Goal: Answer question/provide support

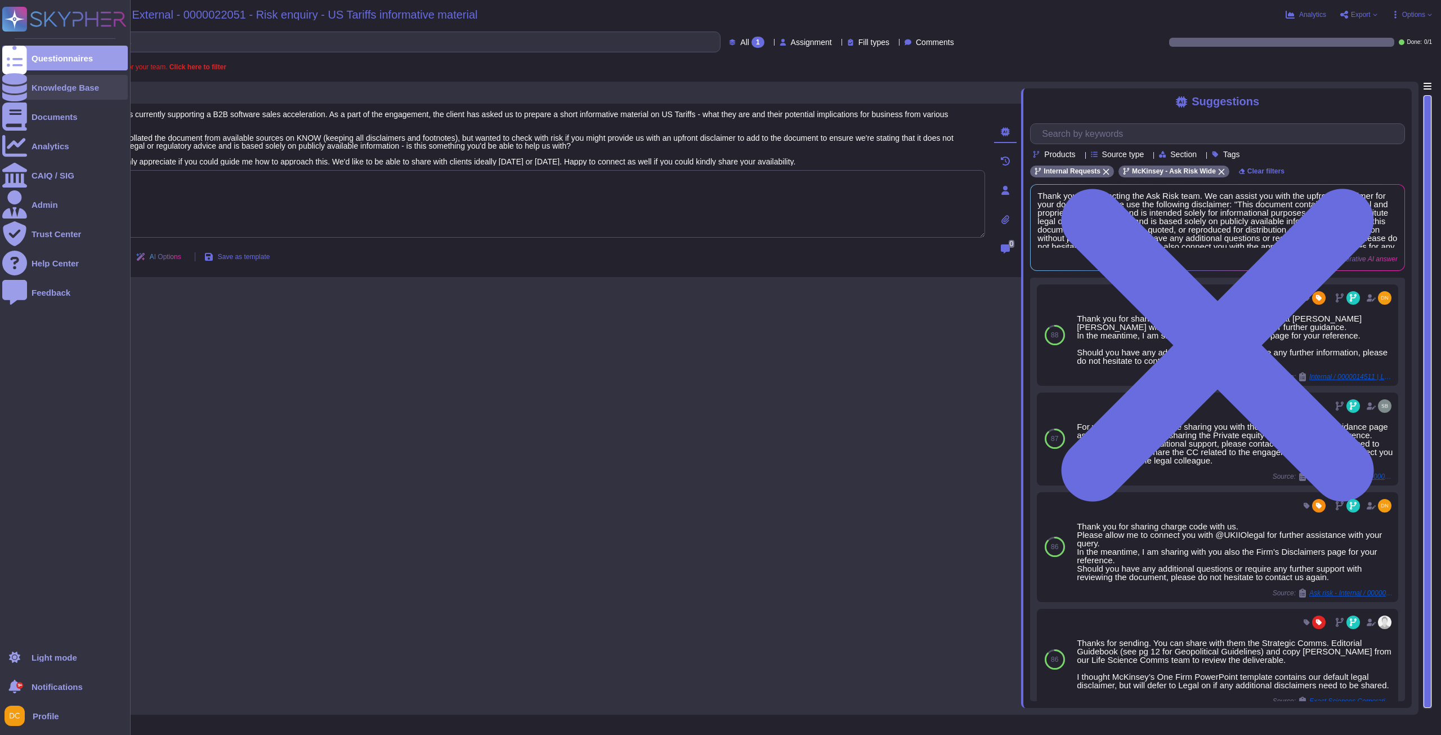
click at [39, 84] on div "Knowledge Base" at bounding box center [66, 87] width 68 height 8
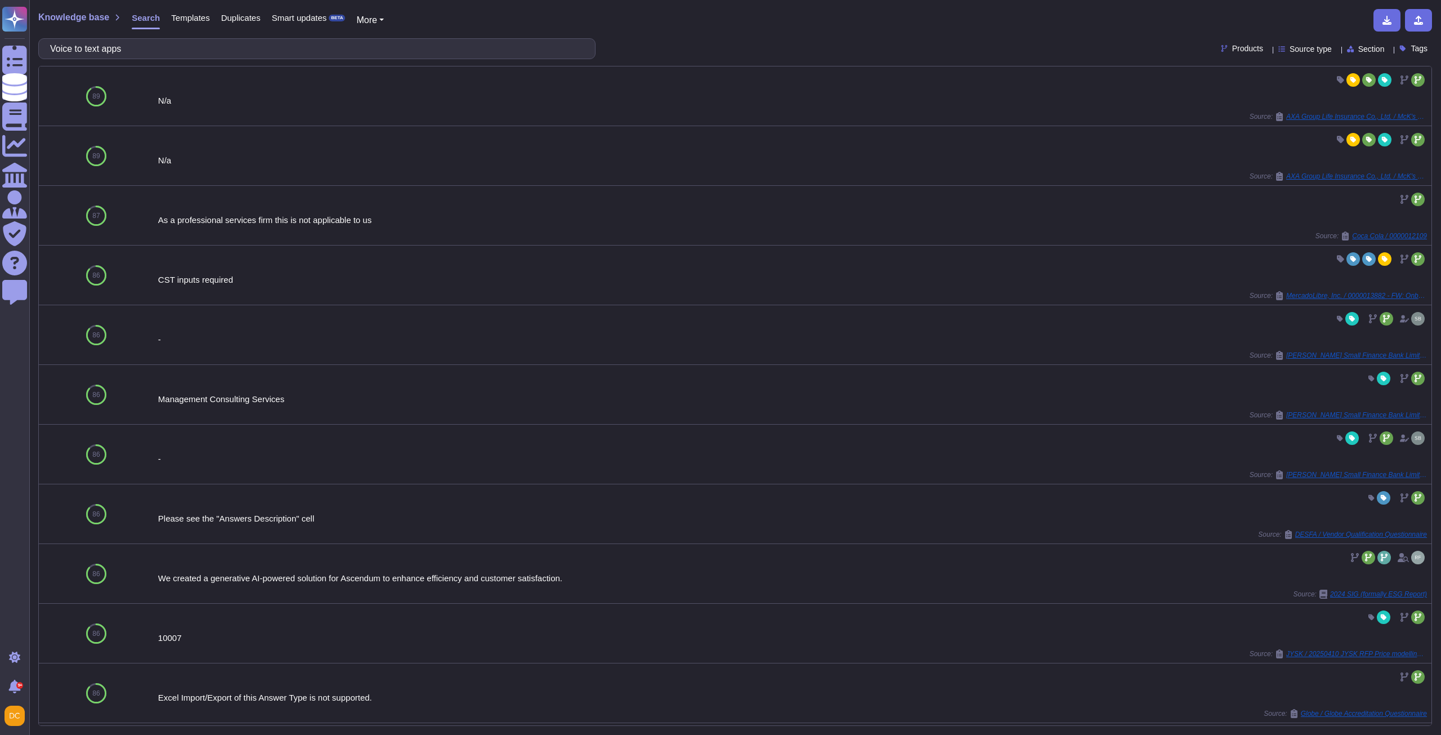
click at [1363, 46] on span "Section" at bounding box center [1372, 49] width 26 height 8
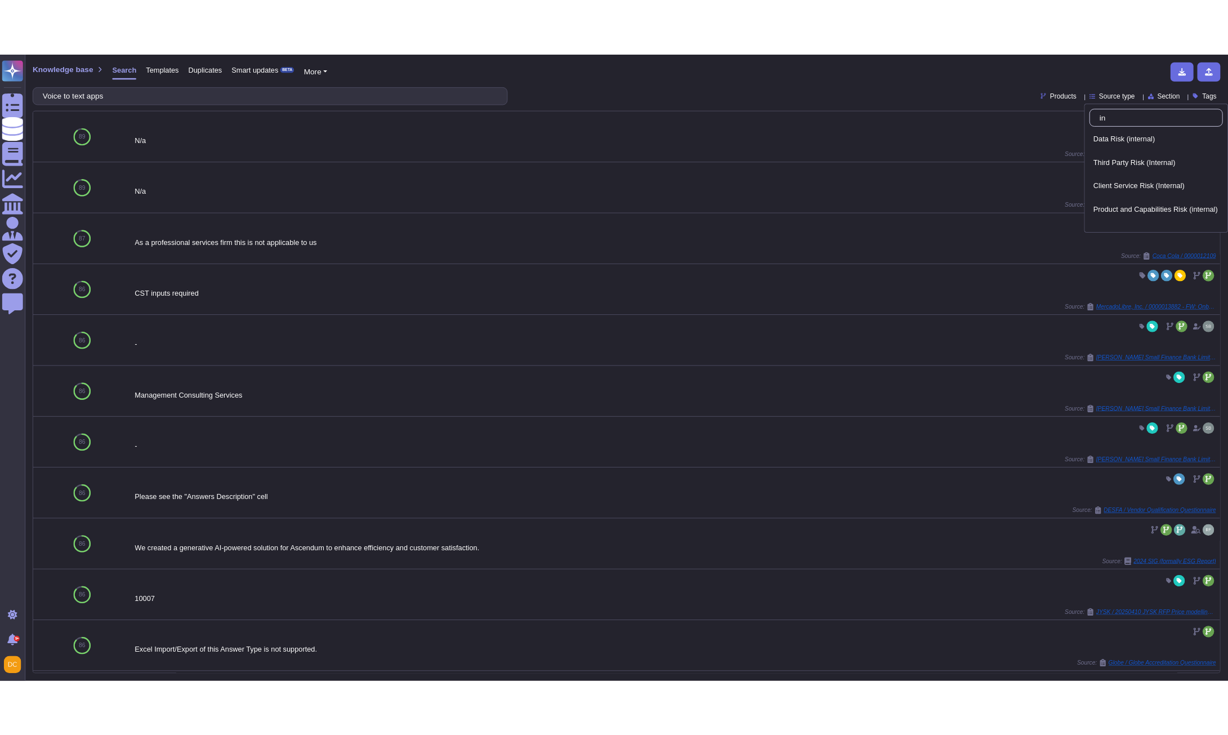
scroll to position [189, 0]
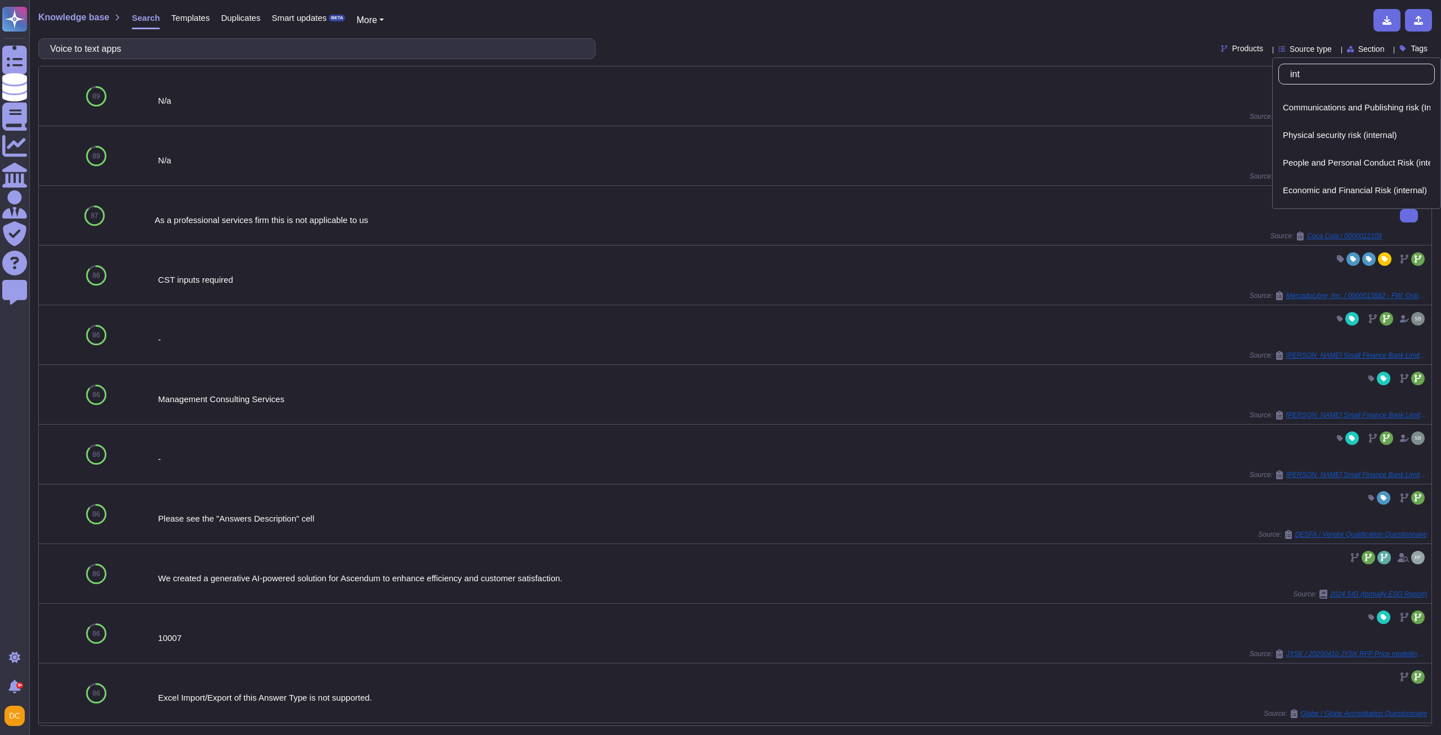
type input "inter"
click at [1311, 50] on span "Source type" at bounding box center [1311, 49] width 42 height 8
click at [1237, 45] on span "Products" at bounding box center [1247, 48] width 31 height 8
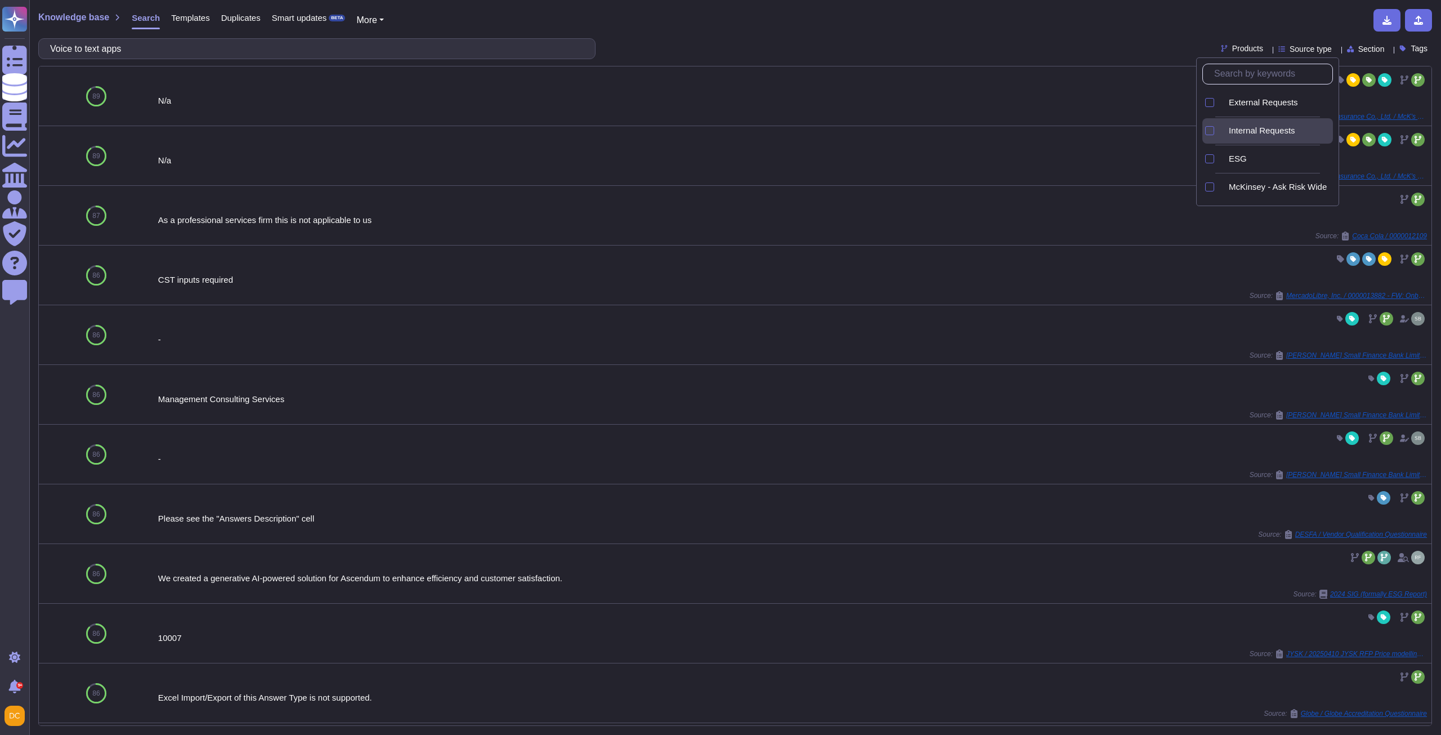
click at [1270, 128] on span "Internal Requests" at bounding box center [1262, 131] width 66 height 10
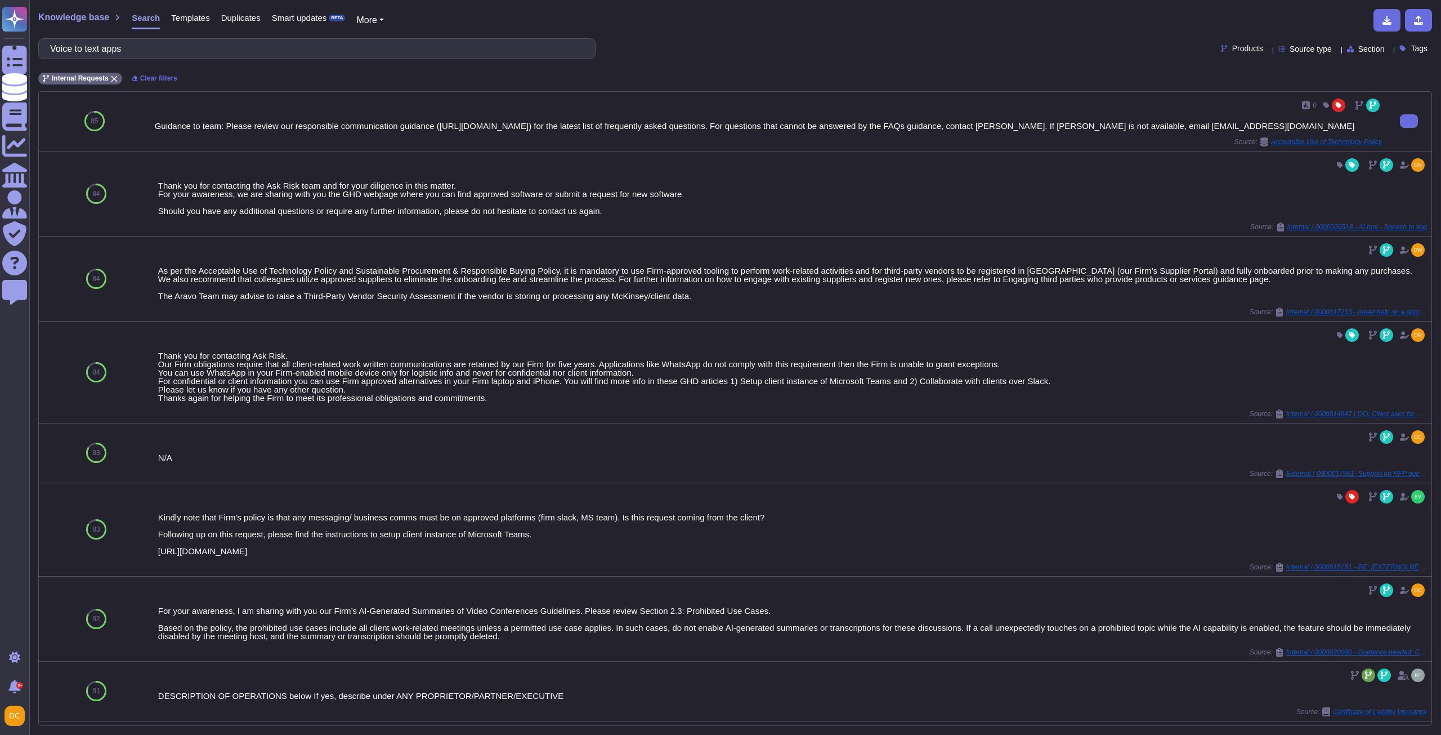
click at [1108, 151] on div "0 Guidance to team: Please review our responsible communication guidance ([URL]…" at bounding box center [768, 121] width 1236 height 59
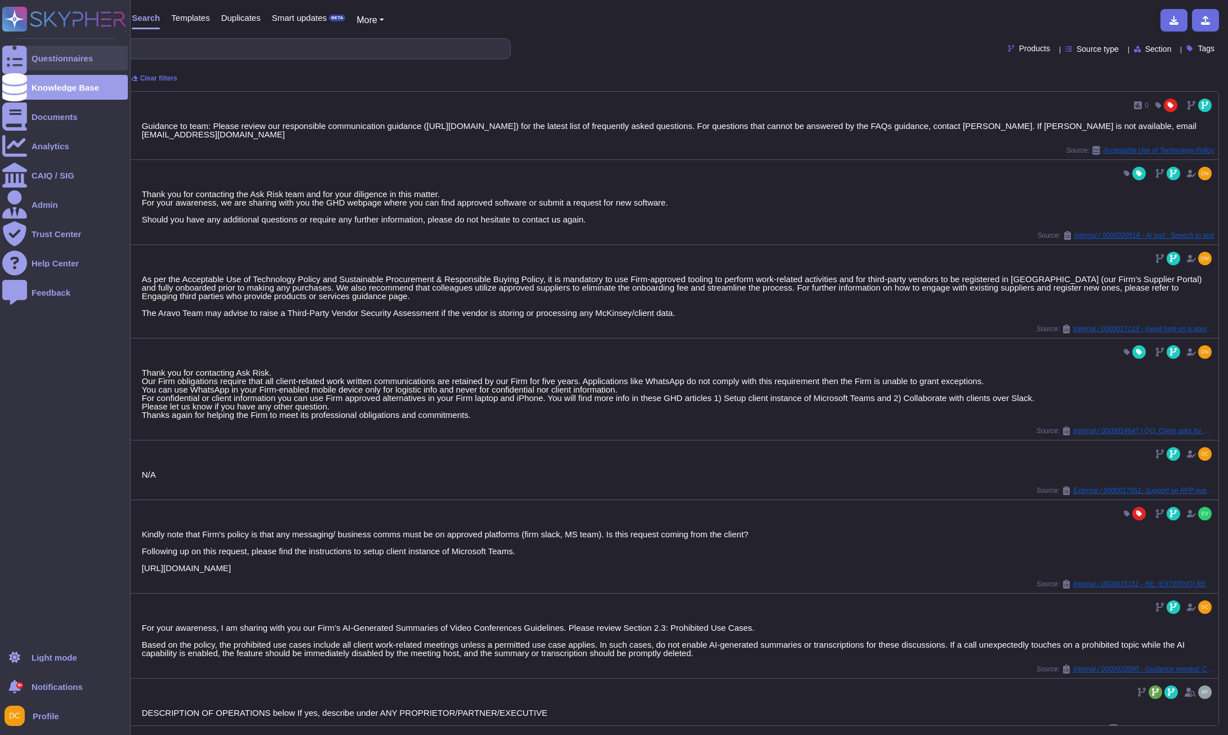
click at [19, 55] on icon at bounding box center [14, 58] width 25 height 33
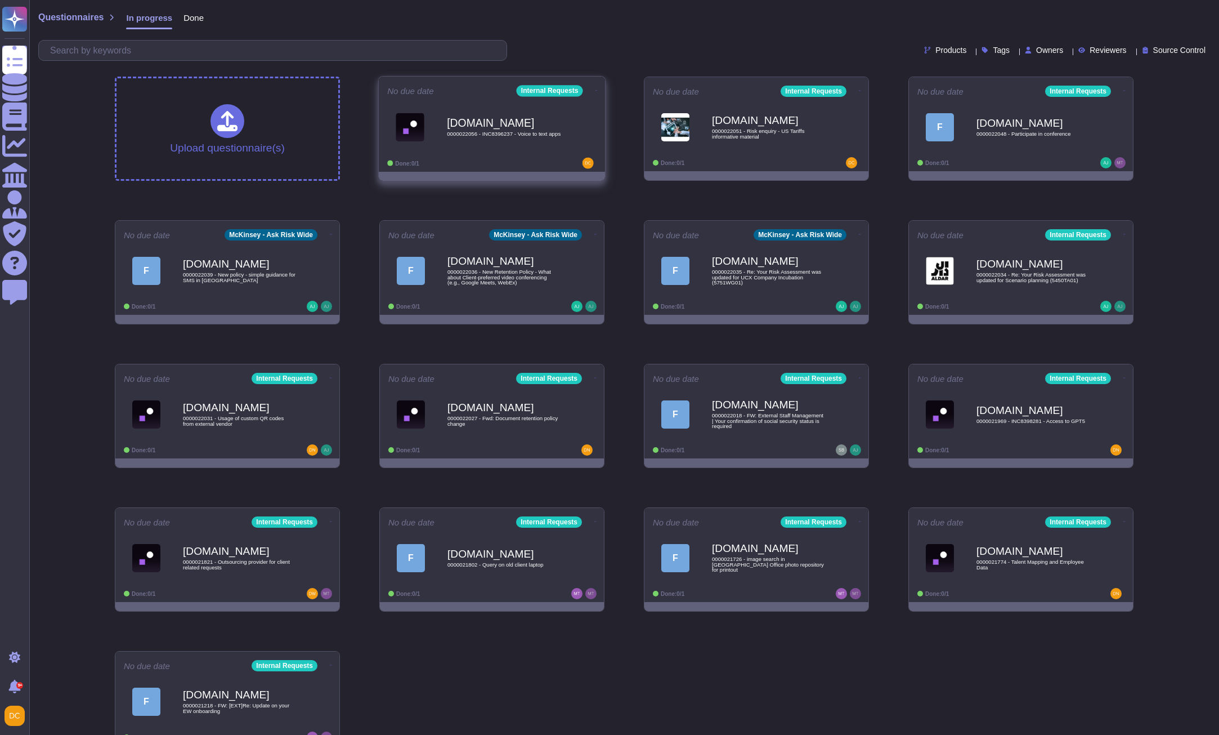
click at [485, 154] on div "[DOMAIN_NAME] 0000022056 - INC8396237 - Voice to text apps" at bounding box center [491, 127] width 209 height 57
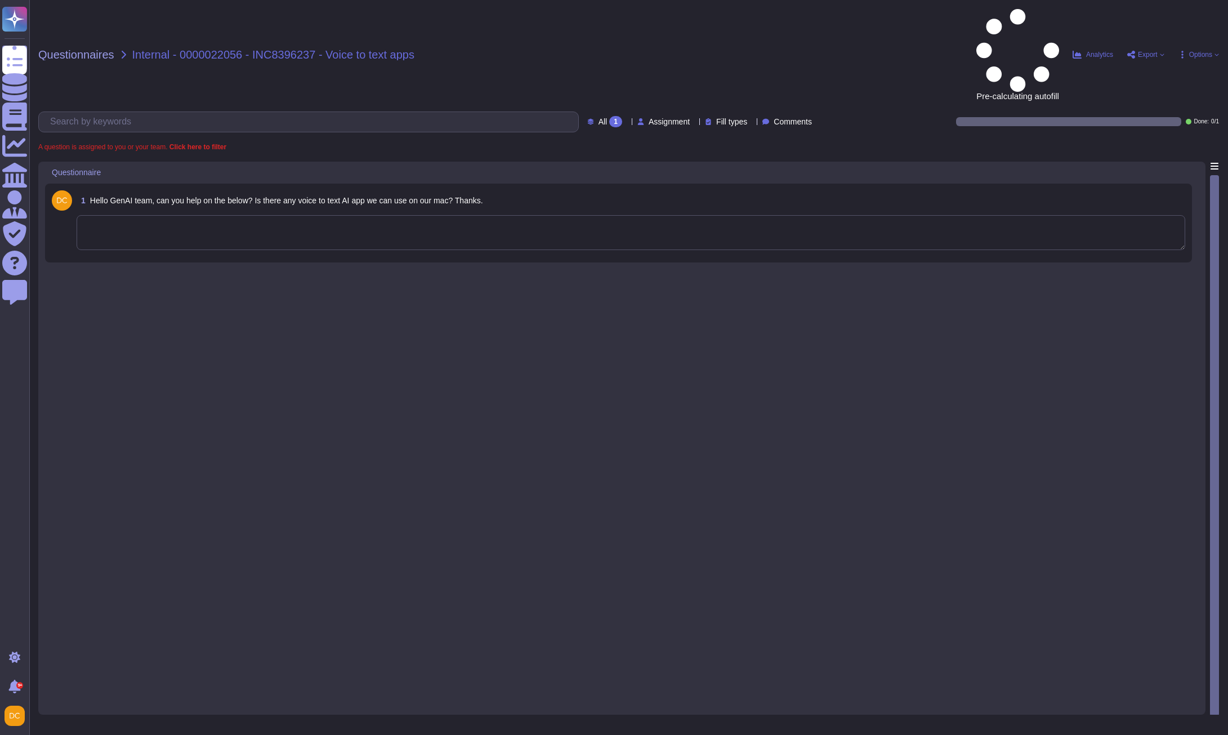
click at [163, 215] on textarea at bounding box center [631, 232] width 1109 height 35
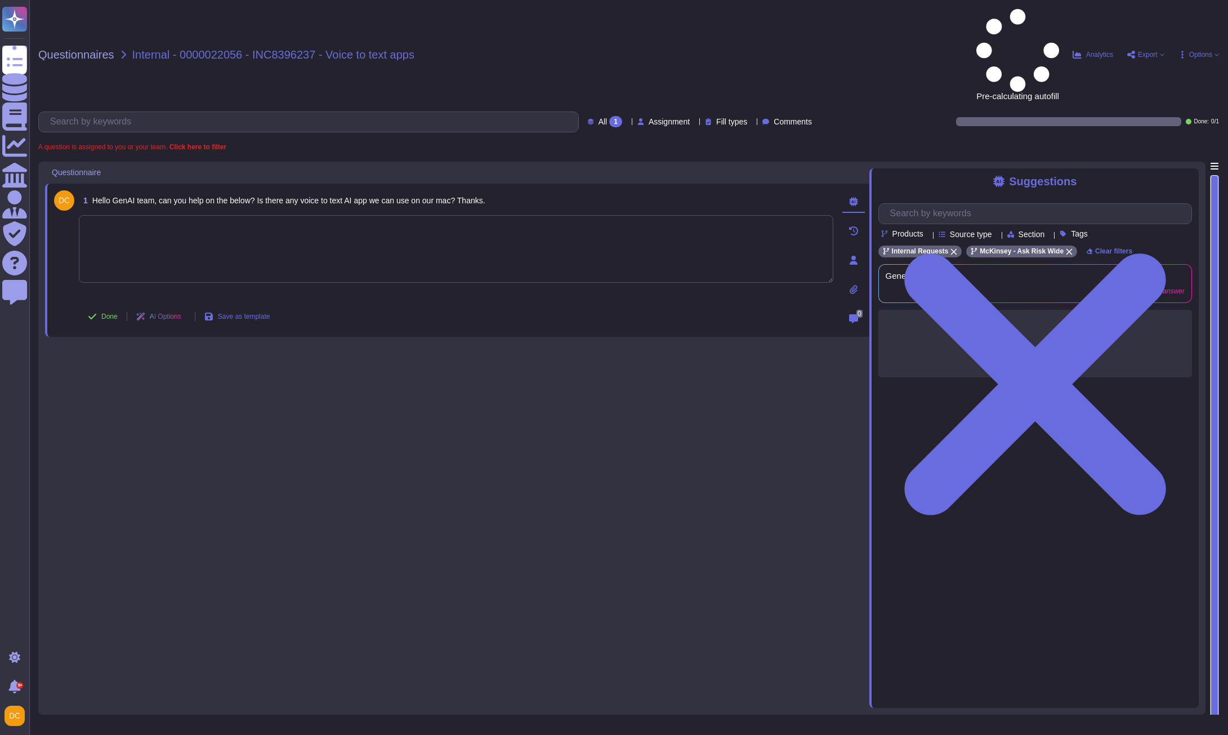
paste textarea "Please note that we are unable to provide recommendations for apps, as we are n…"
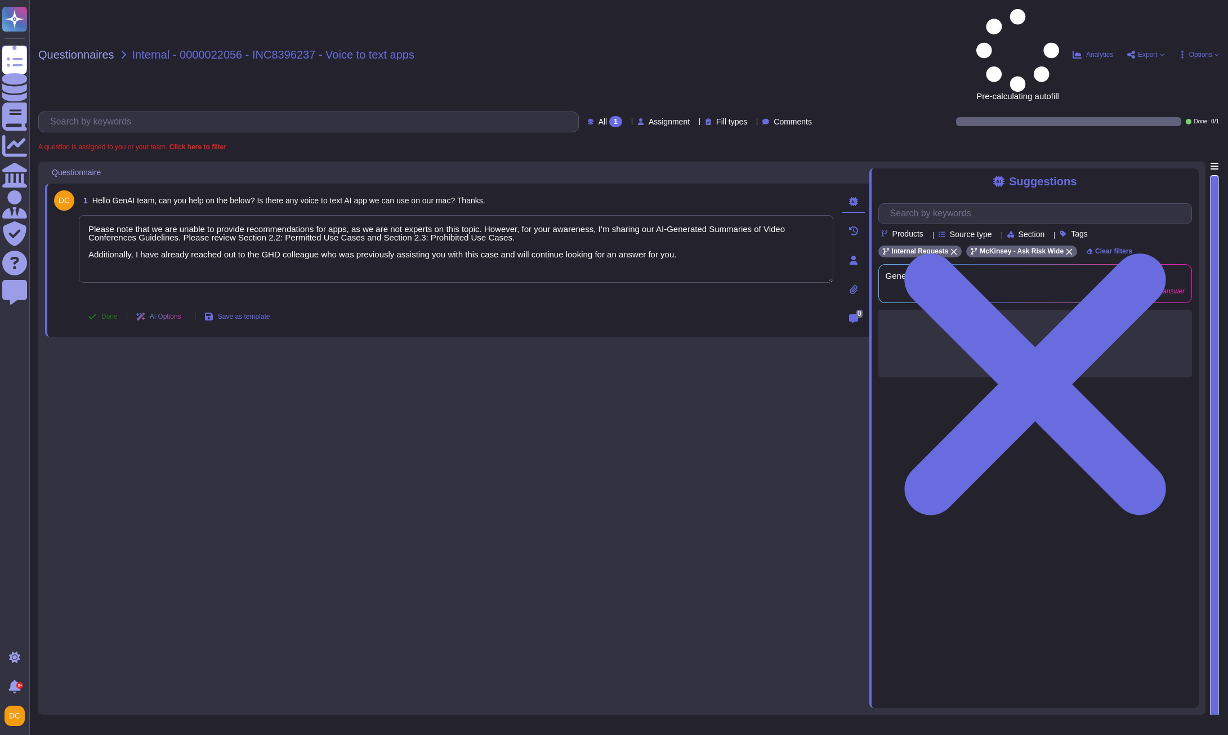
type textarea "Please note that we are unable to provide recommendations for apps, as we are n…"
click at [111, 313] on span "Done" at bounding box center [109, 316] width 16 height 7
